Goal: Check status: Check status

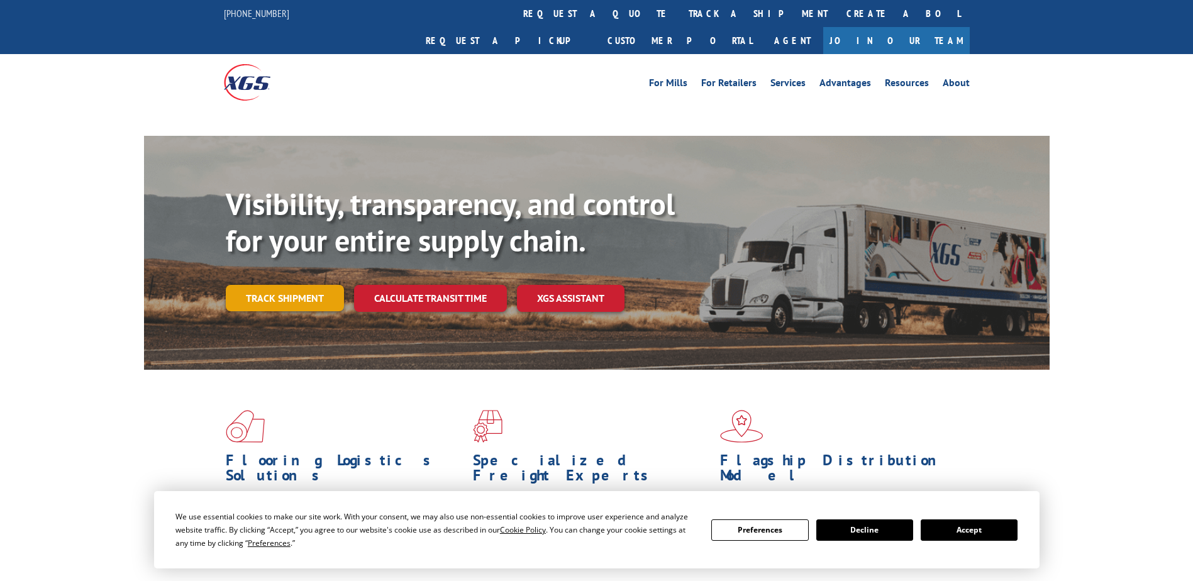
click at [292, 285] on link "Track shipment" at bounding box center [285, 298] width 118 height 26
click at [289, 285] on link "Track shipment" at bounding box center [285, 298] width 118 height 26
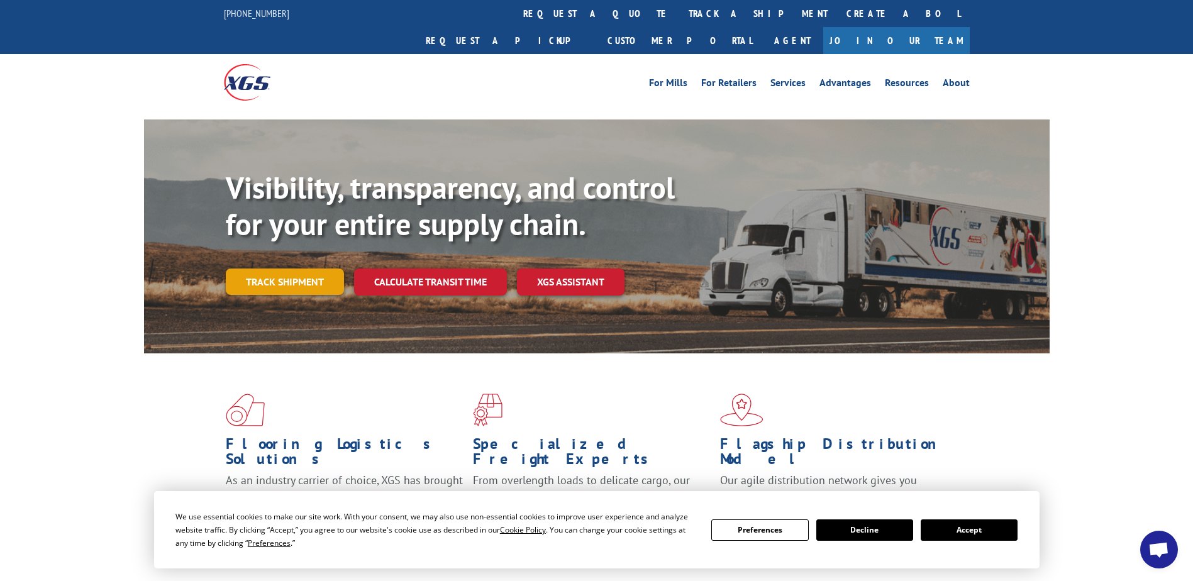
click at [300, 268] on link "Track shipment" at bounding box center [285, 281] width 118 height 26
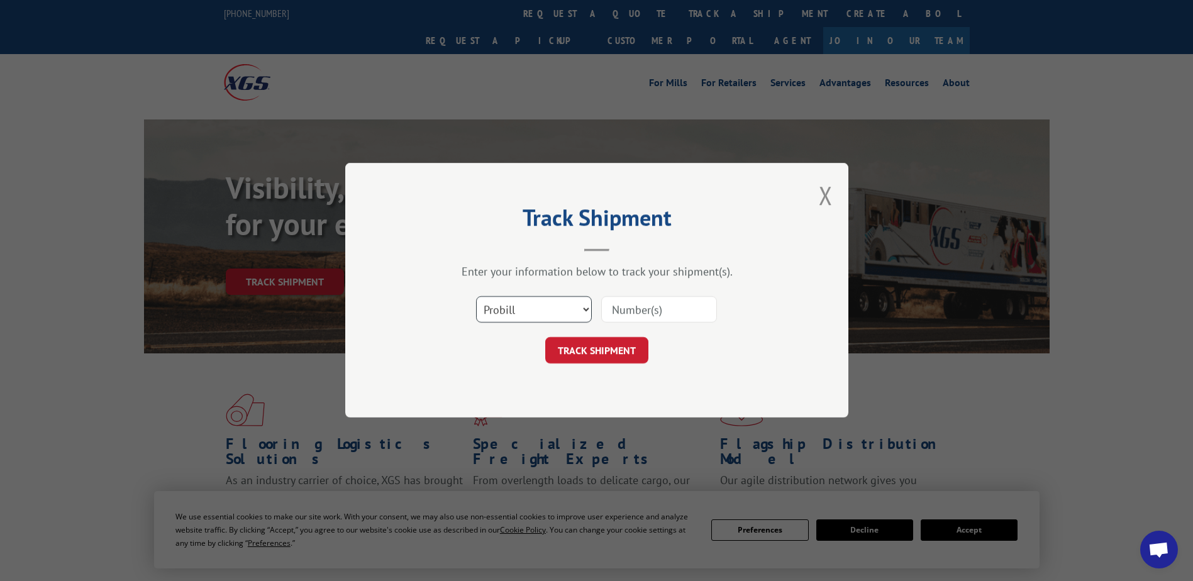
click at [529, 305] on select "Select category... Probill BOL PO" at bounding box center [534, 310] width 116 height 26
click at [515, 407] on div "Track Shipment Enter your information below to track your shipment(s). Select c…" at bounding box center [596, 290] width 503 height 255
drag, startPoint x: 536, startPoint y: 310, endPoint x: 530, endPoint y: 315, distance: 8.1
click at [536, 310] on select "Select category... Probill BOL PO" at bounding box center [534, 310] width 116 height 26
select select "po"
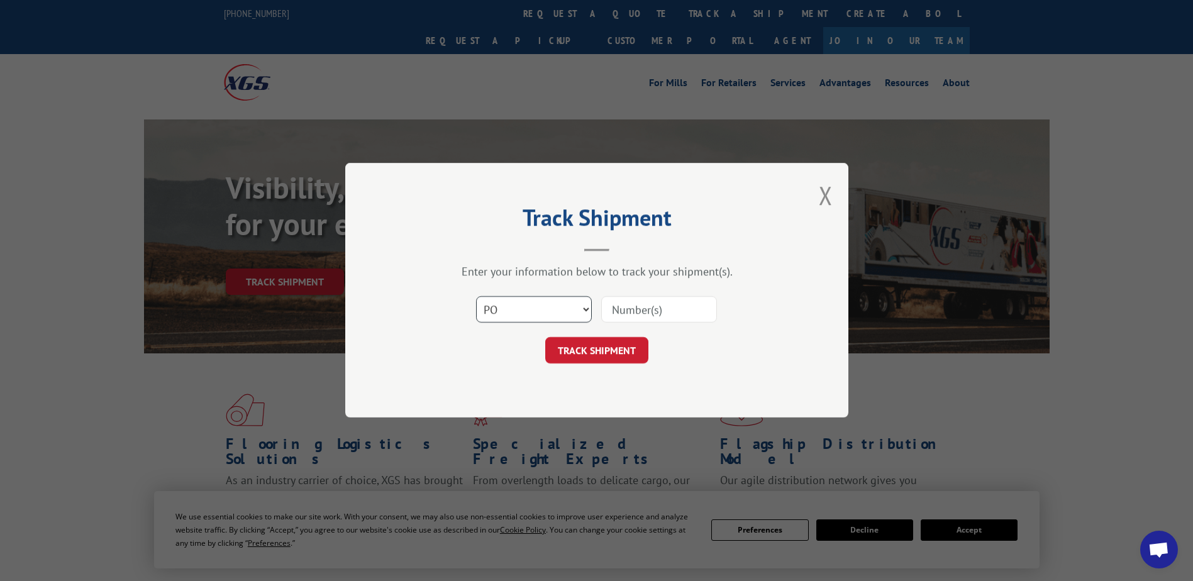
click at [476, 297] on select "Select category... Probill BOL PO" at bounding box center [534, 310] width 116 height 26
paste input "01515636"
click at [635, 304] on input "01515636" at bounding box center [659, 310] width 116 height 26
type input "01515636"
click button "TRACK SHIPMENT" at bounding box center [596, 351] width 103 height 26
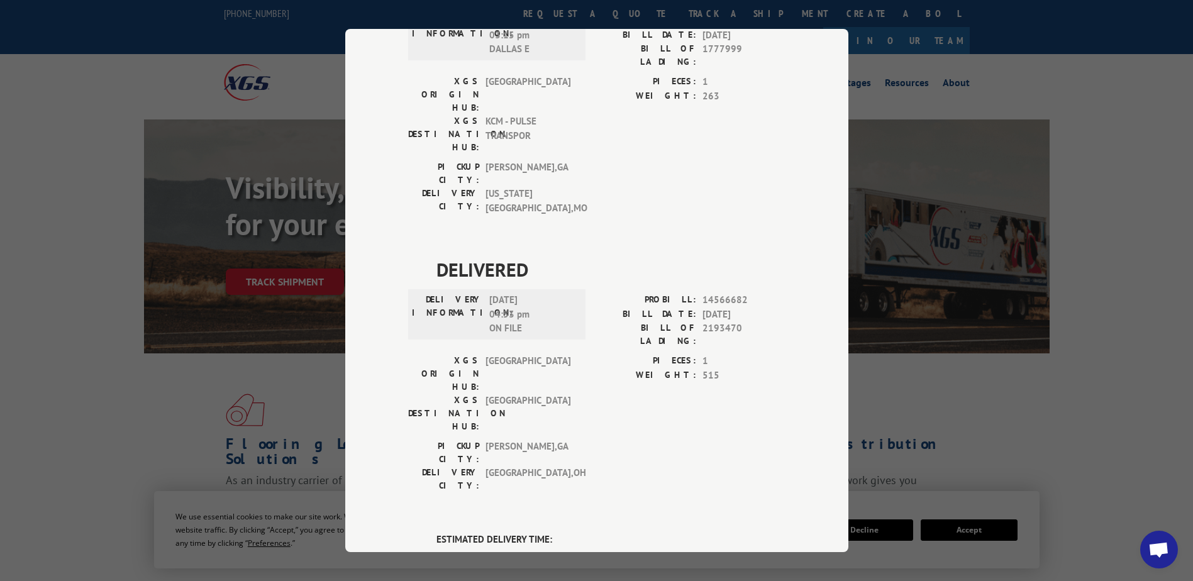
scroll to position [863, 0]
